Goal: Task Accomplishment & Management: Manage account settings

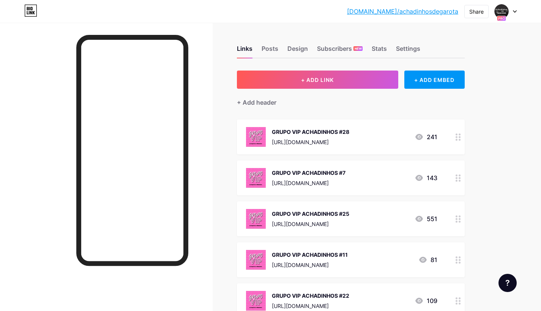
click at [512, 11] on div at bounding box center [505, 12] width 22 height 14
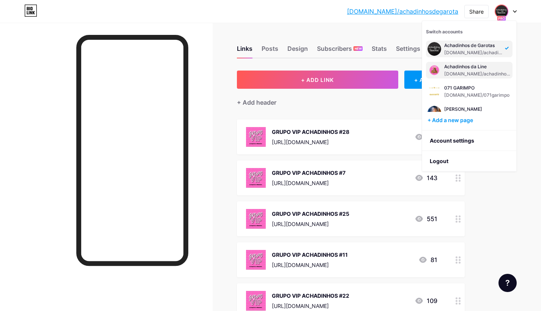
click at [440, 68] on img at bounding box center [434, 70] width 12 height 12
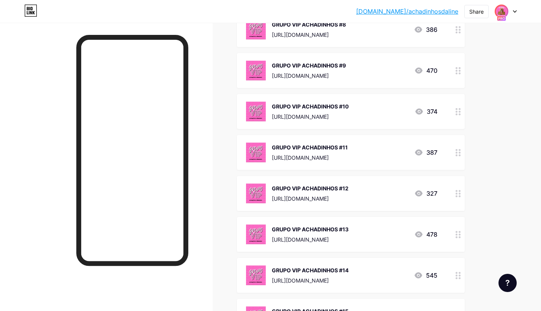
scroll to position [458, 0]
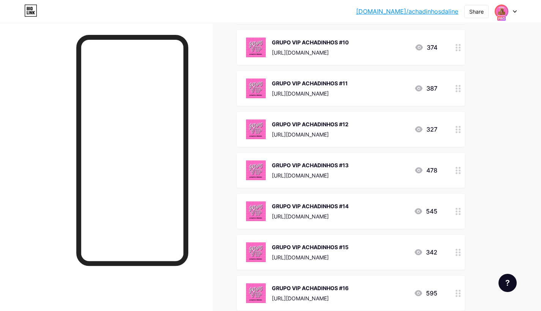
click at [348, 294] on div "[URL][DOMAIN_NAME]" at bounding box center [310, 298] width 77 height 8
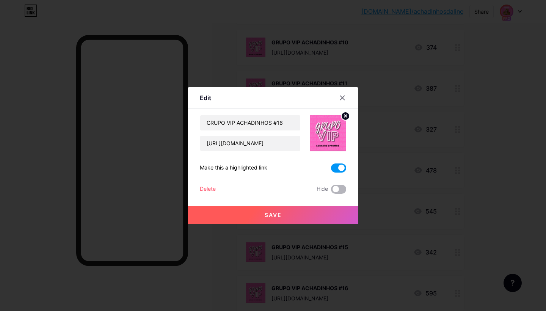
click at [333, 192] on span at bounding box center [338, 189] width 15 height 9
click at [331, 191] on input "checkbox" at bounding box center [331, 191] width 0 height 0
click at [326, 210] on button "Save" at bounding box center [273, 215] width 171 height 18
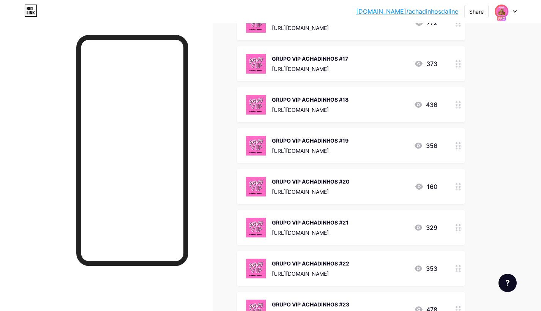
scroll to position [827, 0]
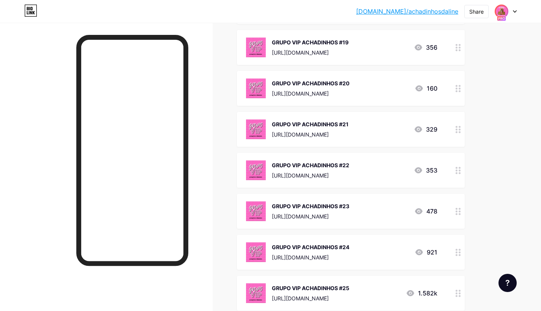
click at [349, 244] on div "GRUPO VIP ACHADINHOS #24" at bounding box center [310, 247] width 77 height 8
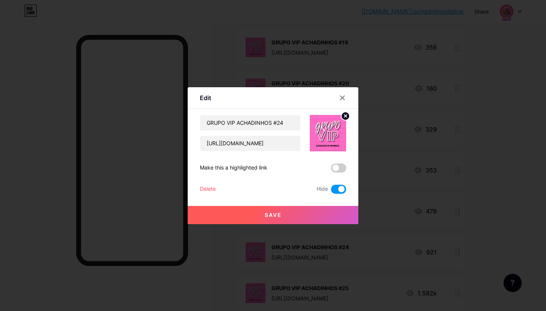
click at [342, 188] on span at bounding box center [338, 189] width 15 height 9
click at [331, 191] on input "checkbox" at bounding box center [331, 191] width 0 height 0
click at [335, 161] on div "GRUPO VIP ACHADINHOS #24 https://chat.whatsapp.com/HFA2Nrp4WKJAsVdX6D4Eao?mode=…" at bounding box center [273, 154] width 146 height 79
click at [337, 175] on div "GRUPO VIP ACHADINHOS #24 https://chat.whatsapp.com/HFA2Nrp4WKJAsVdX6D4Eao?mode=…" at bounding box center [273, 154] width 146 height 79
click at [336, 160] on div "GRUPO VIP ACHADINHOS #24 https://chat.whatsapp.com/HFA2Nrp4WKJAsVdX6D4Eao?mode=…" at bounding box center [273, 154] width 146 height 79
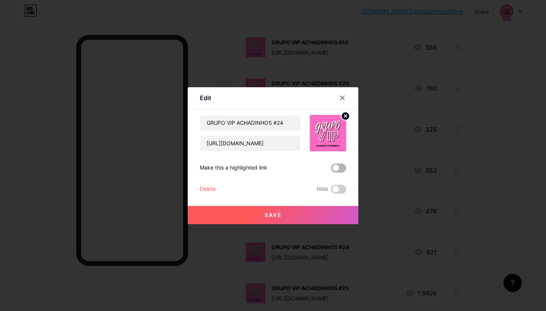
click at [336, 165] on span at bounding box center [338, 168] width 15 height 9
click at [331, 170] on input "checkbox" at bounding box center [331, 170] width 0 height 0
click at [317, 209] on button "Save" at bounding box center [273, 215] width 171 height 18
